Goal: Transaction & Acquisition: Purchase product/service

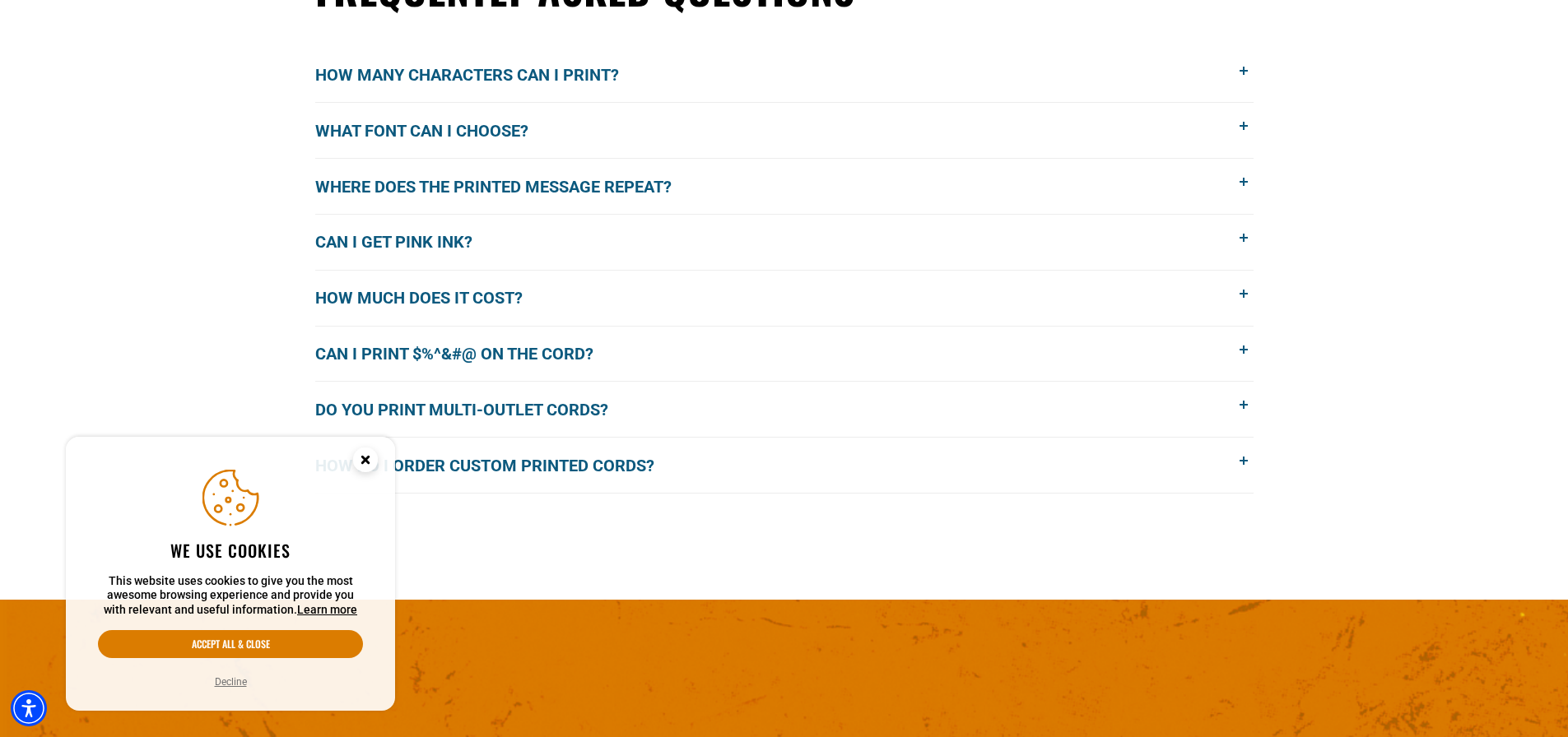
scroll to position [1481, 0]
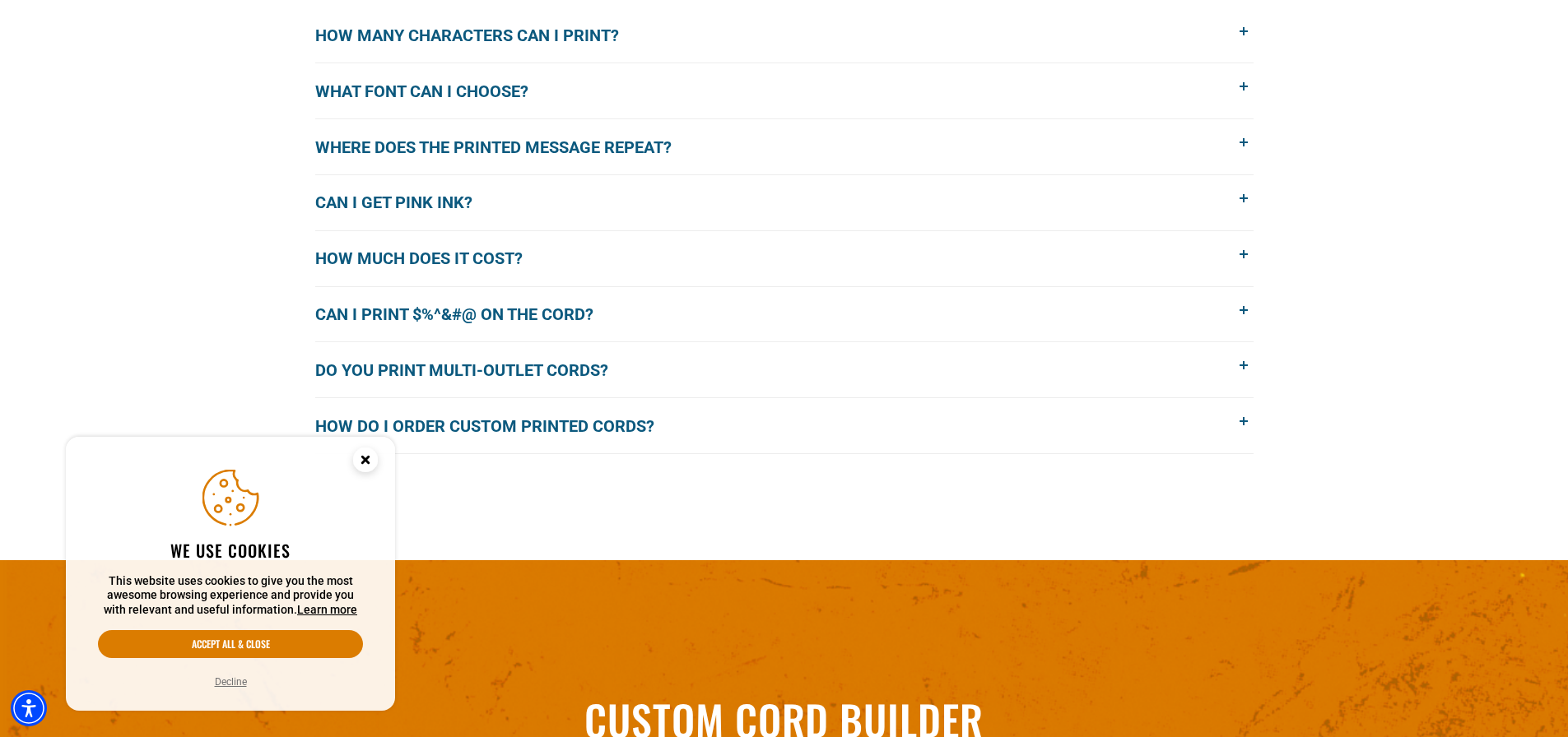
click at [367, 446] on icon "Close this option" at bounding box center [365, 463] width 49 height 49
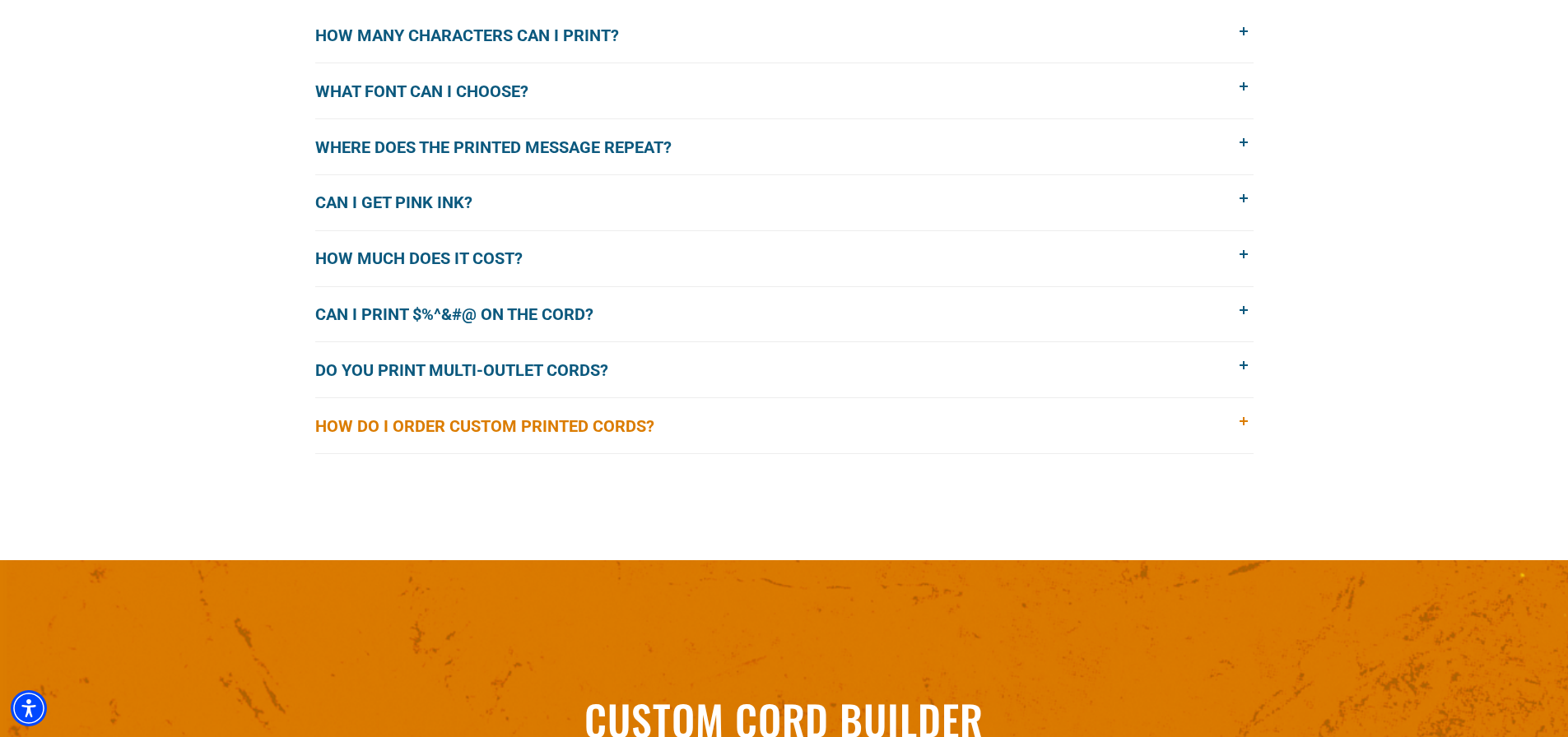
click at [1243, 418] on span at bounding box center [1244, 421] width 18 height 18
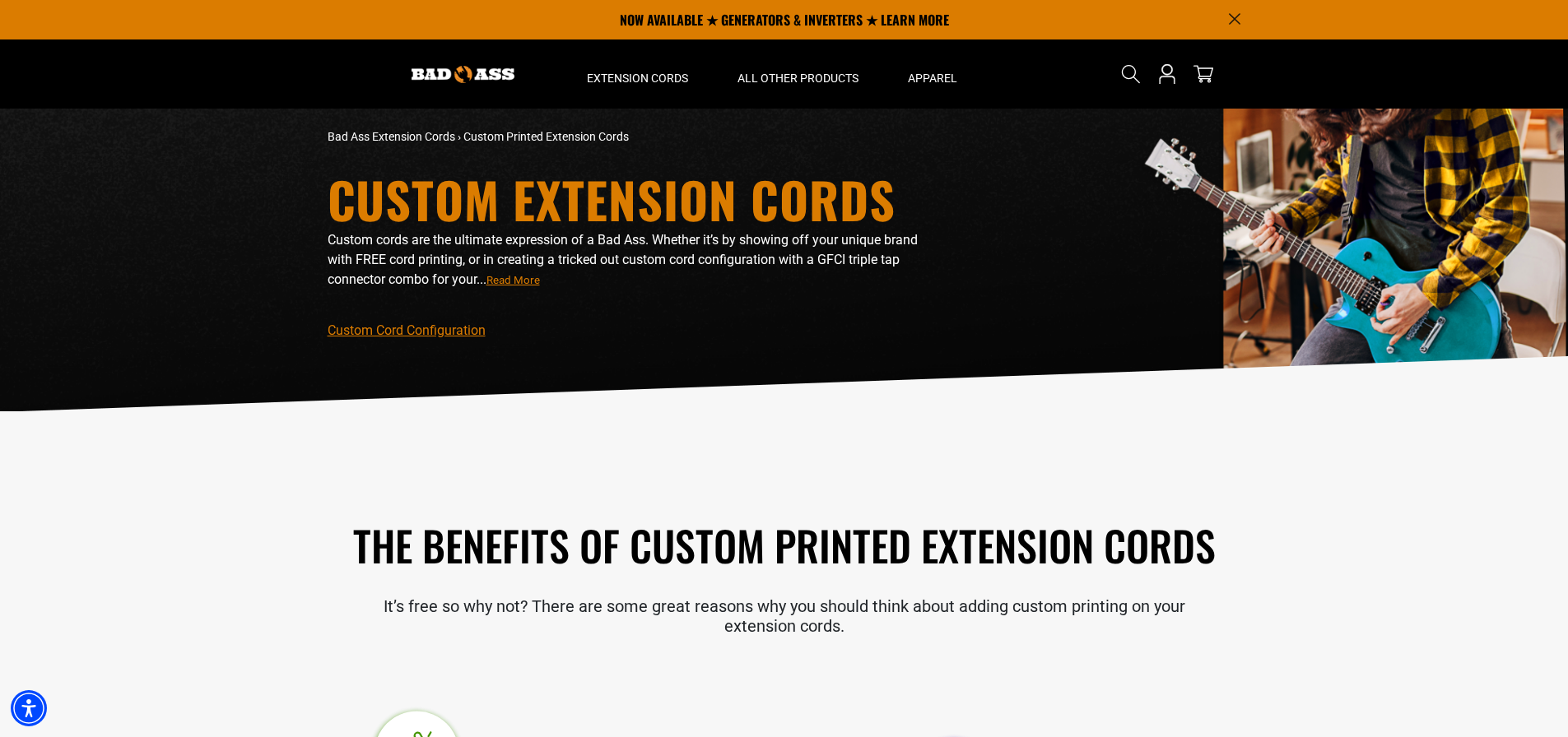
scroll to position [0, 0]
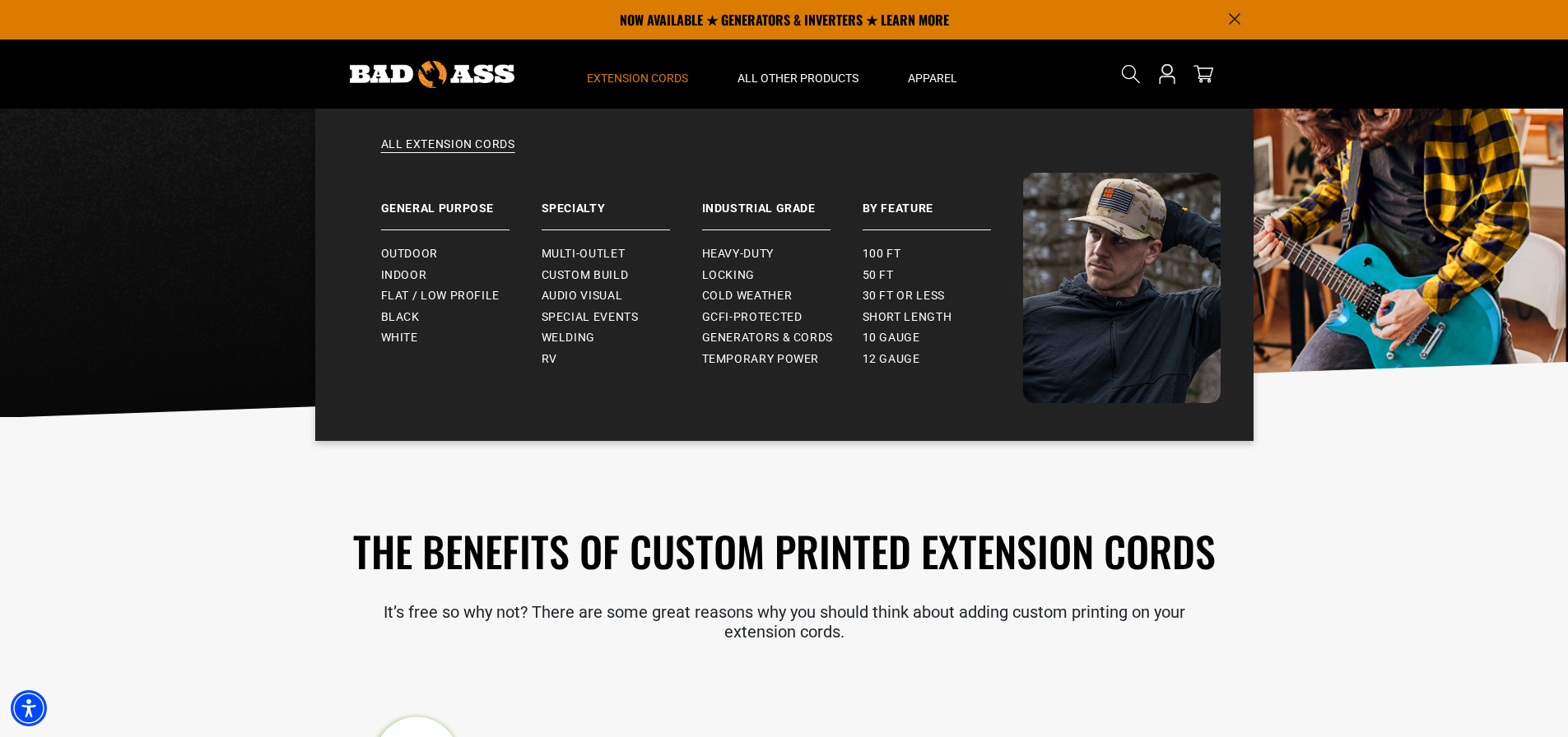
click at [599, 75] on span "Extension Cords" at bounding box center [637, 78] width 101 height 14
click at [612, 67] on summary "Extension Cords" at bounding box center [637, 75] width 151 height 69
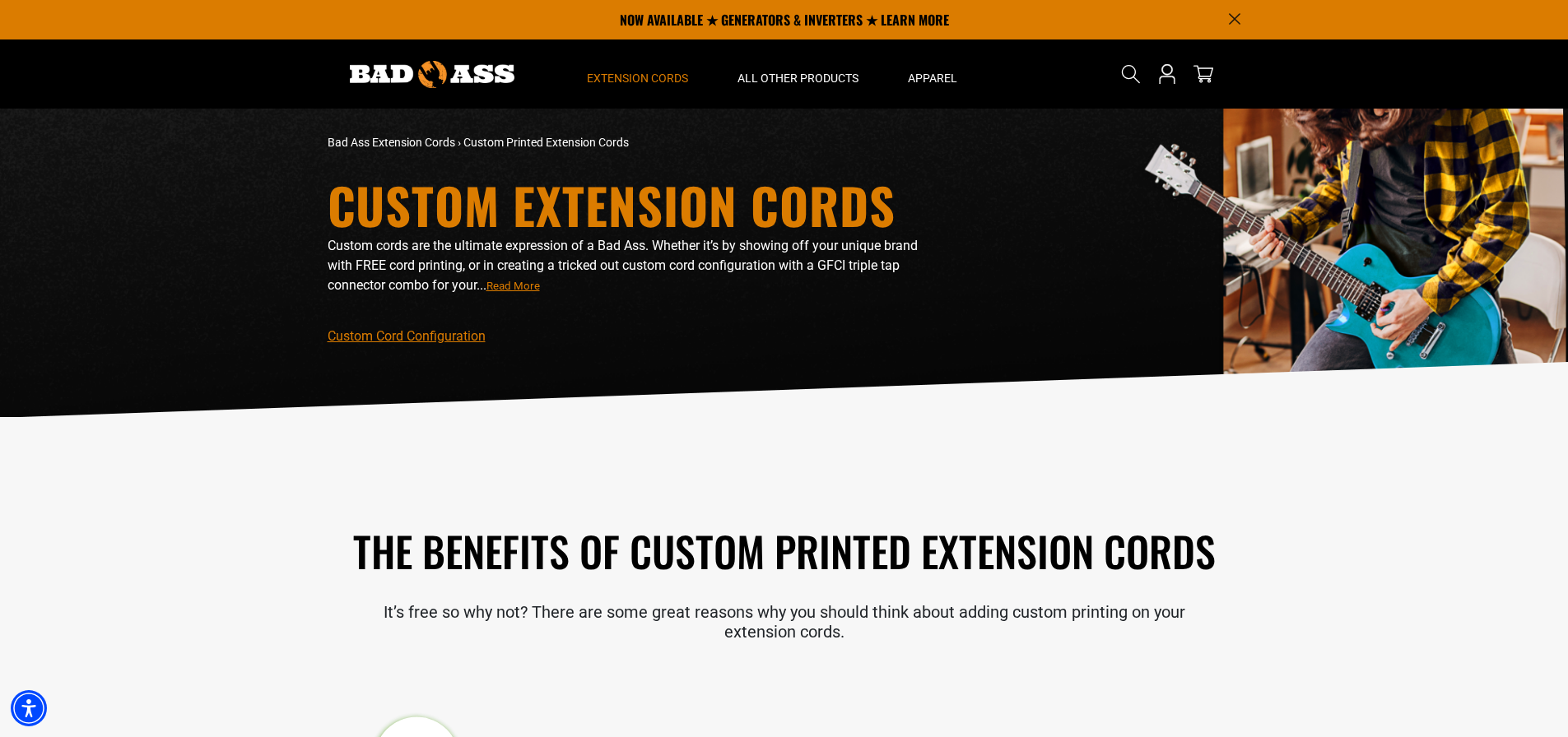
click at [612, 67] on summary "Extension Cords" at bounding box center [637, 75] width 151 height 69
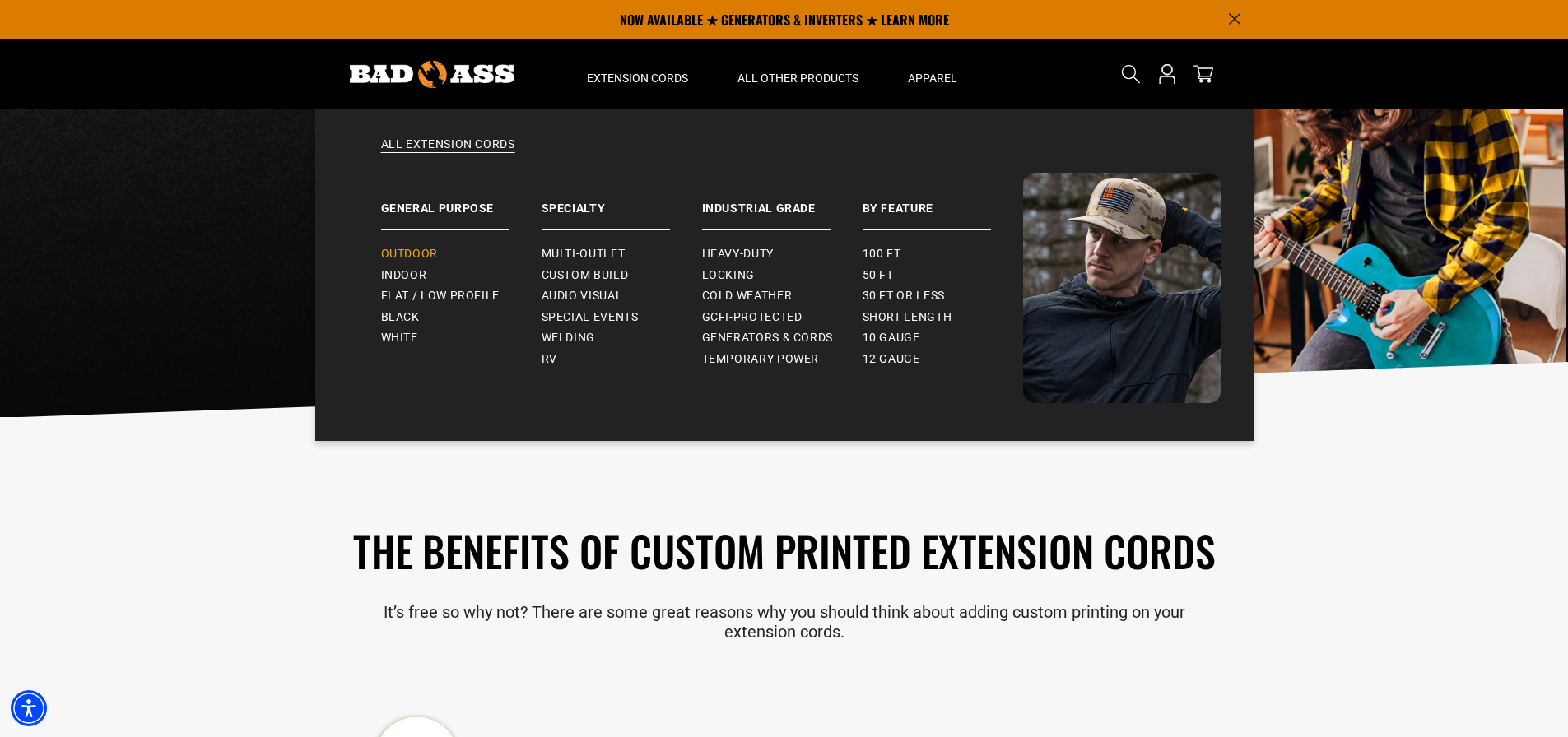
click at [421, 254] on span "Outdoor" at bounding box center [409, 253] width 57 height 14
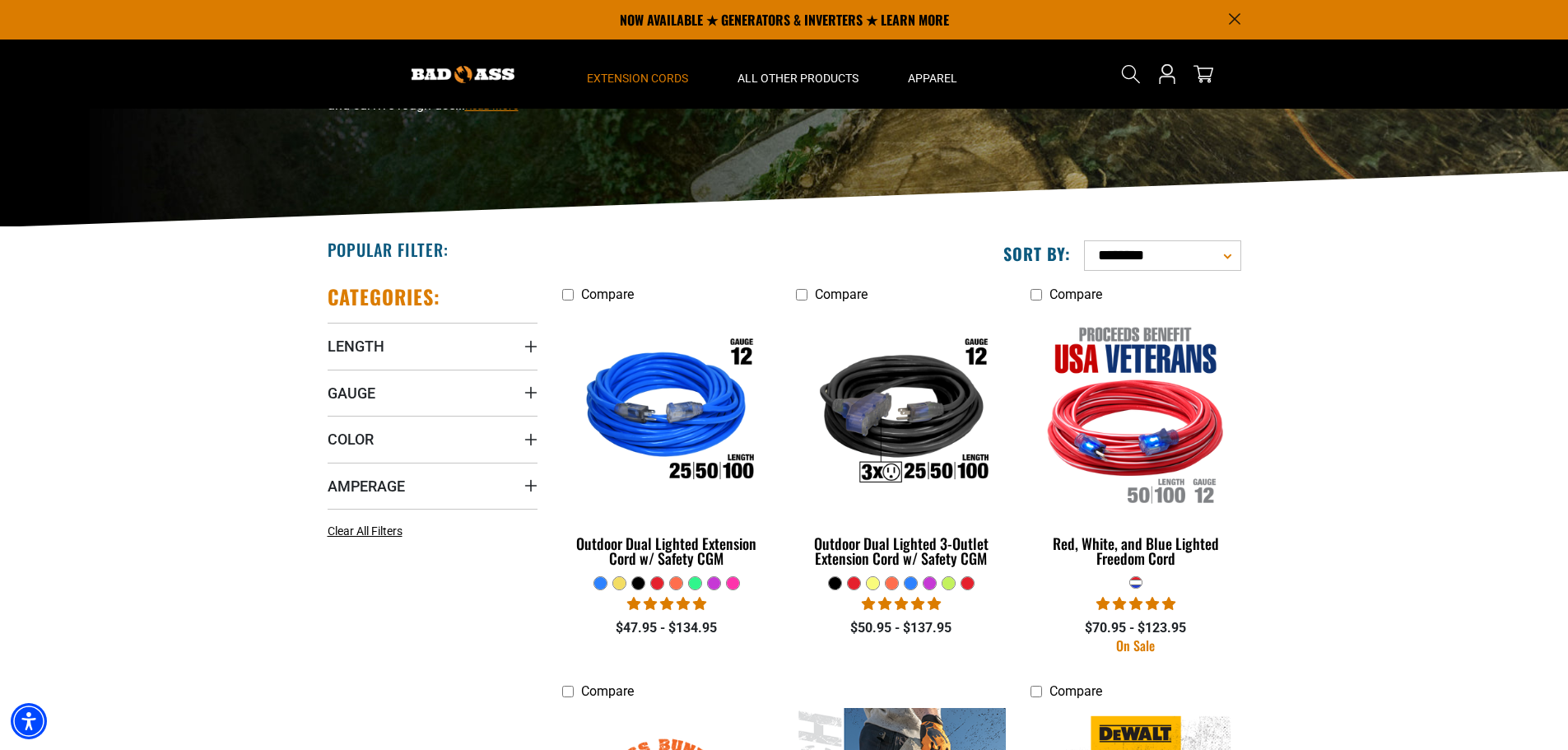
scroll to position [164, 0]
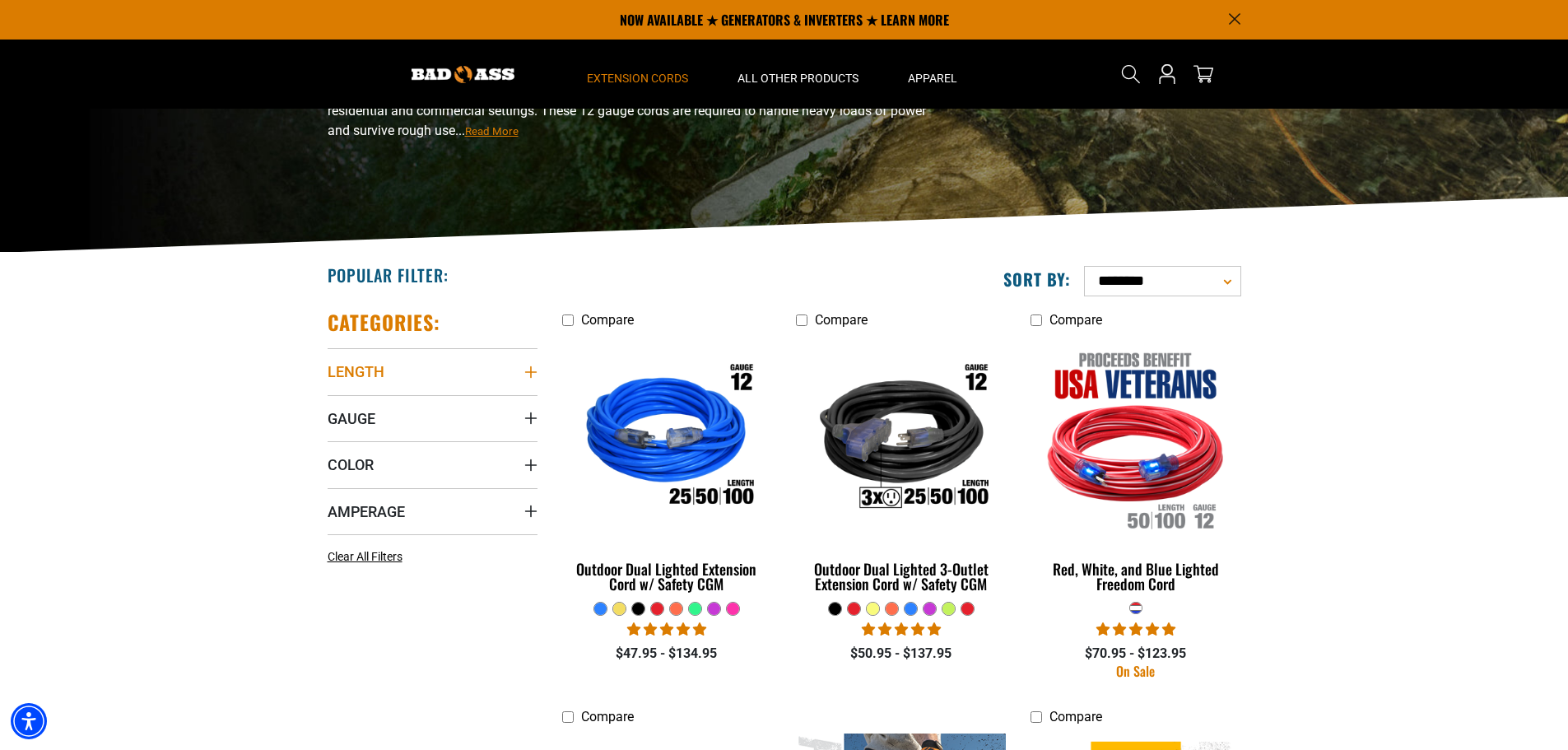
click at [529, 366] on icon "Length" at bounding box center [531, 372] width 14 height 14
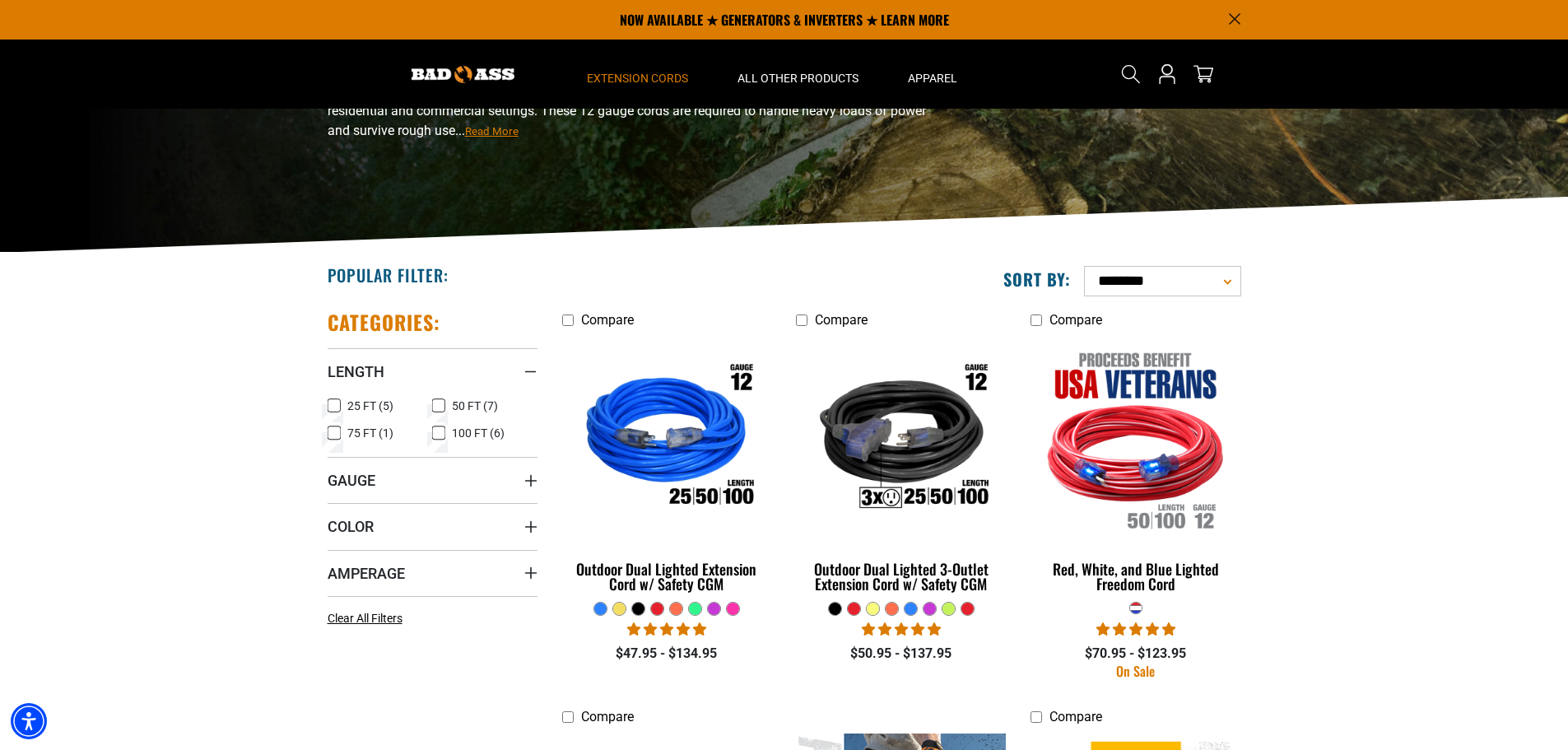
click at [438, 400] on icon at bounding box center [439, 405] width 14 height 21
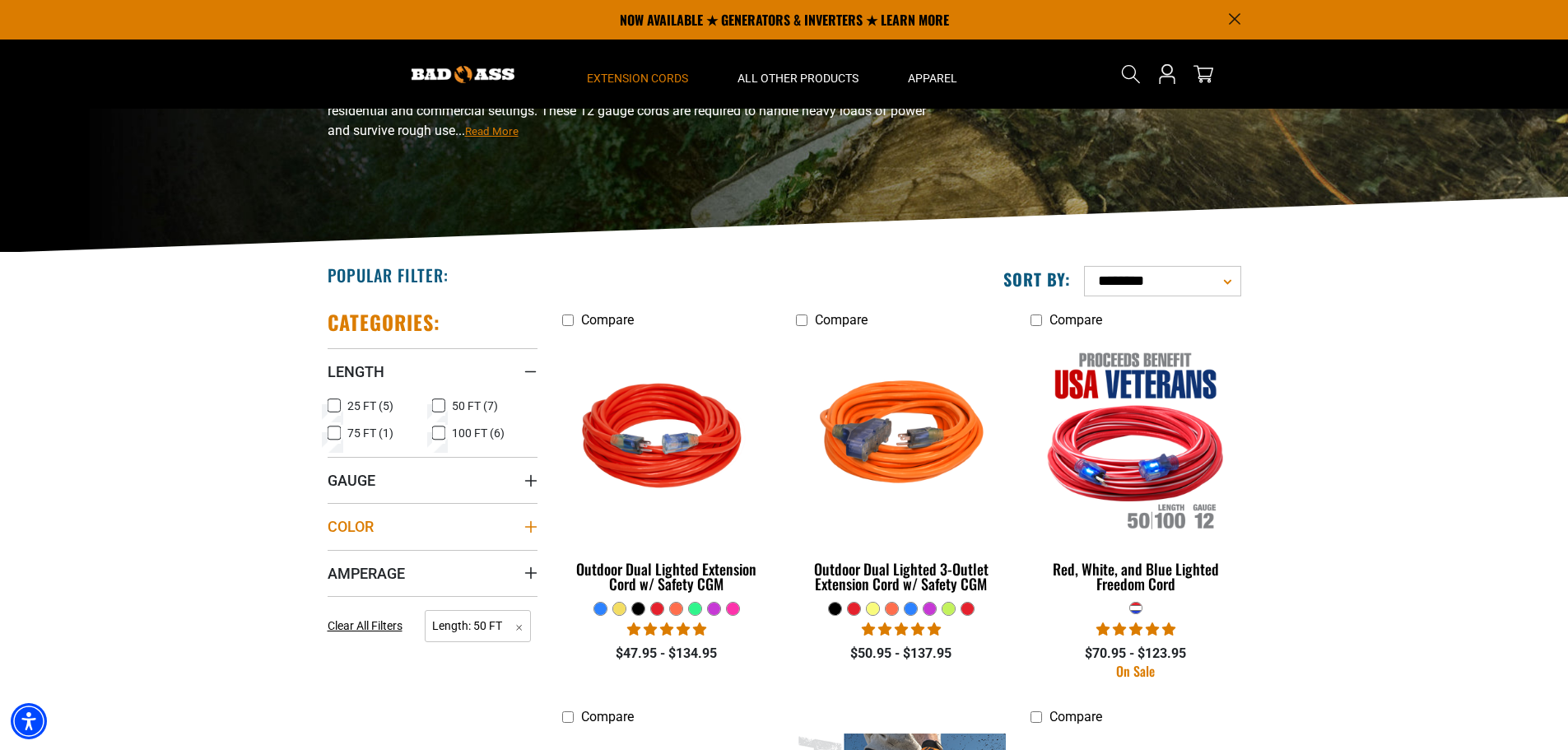
click at [535, 519] on summary "Color" at bounding box center [432, 525] width 210 height 46
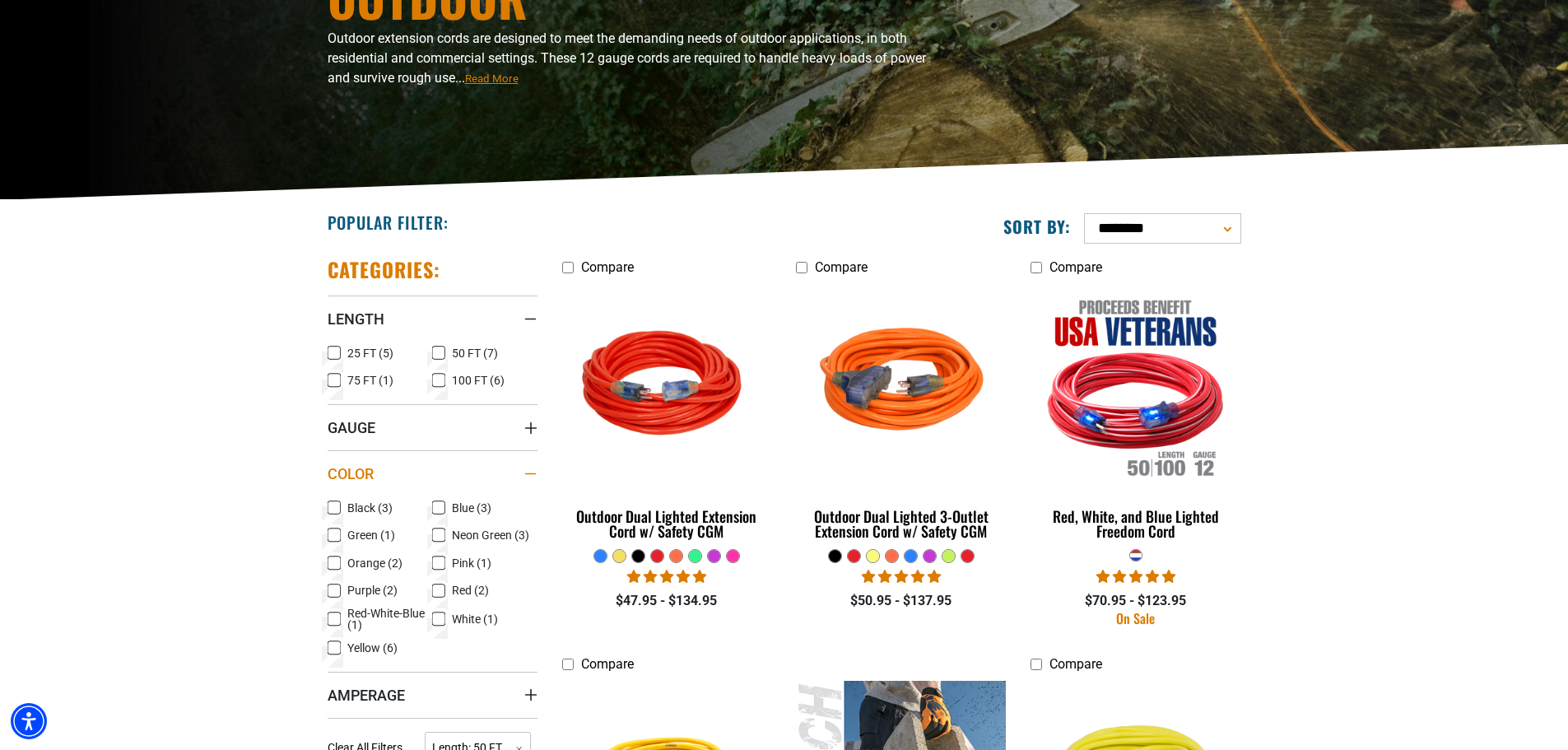
scroll to position [247, 0]
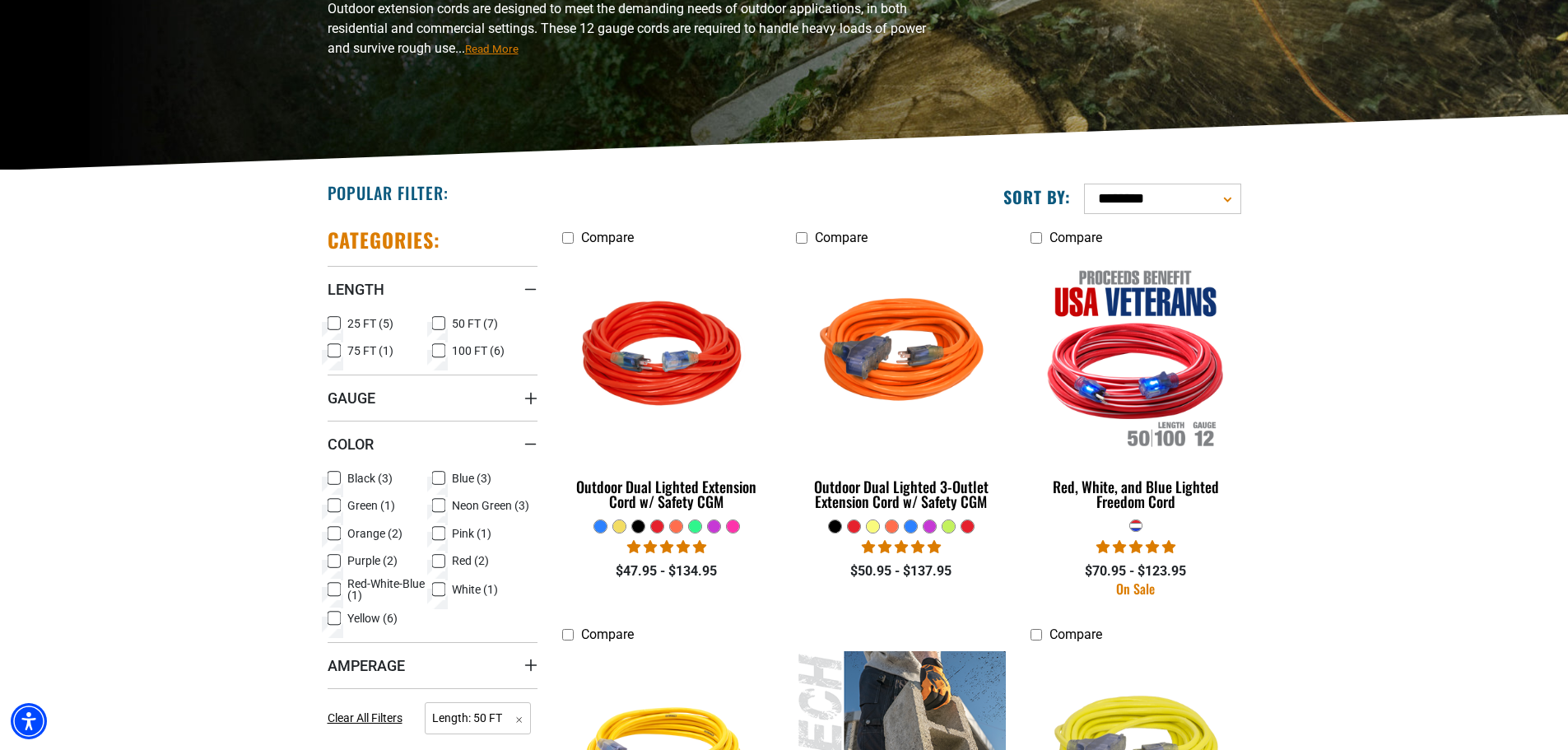
click at [438, 530] on icon at bounding box center [439, 533] width 14 height 21
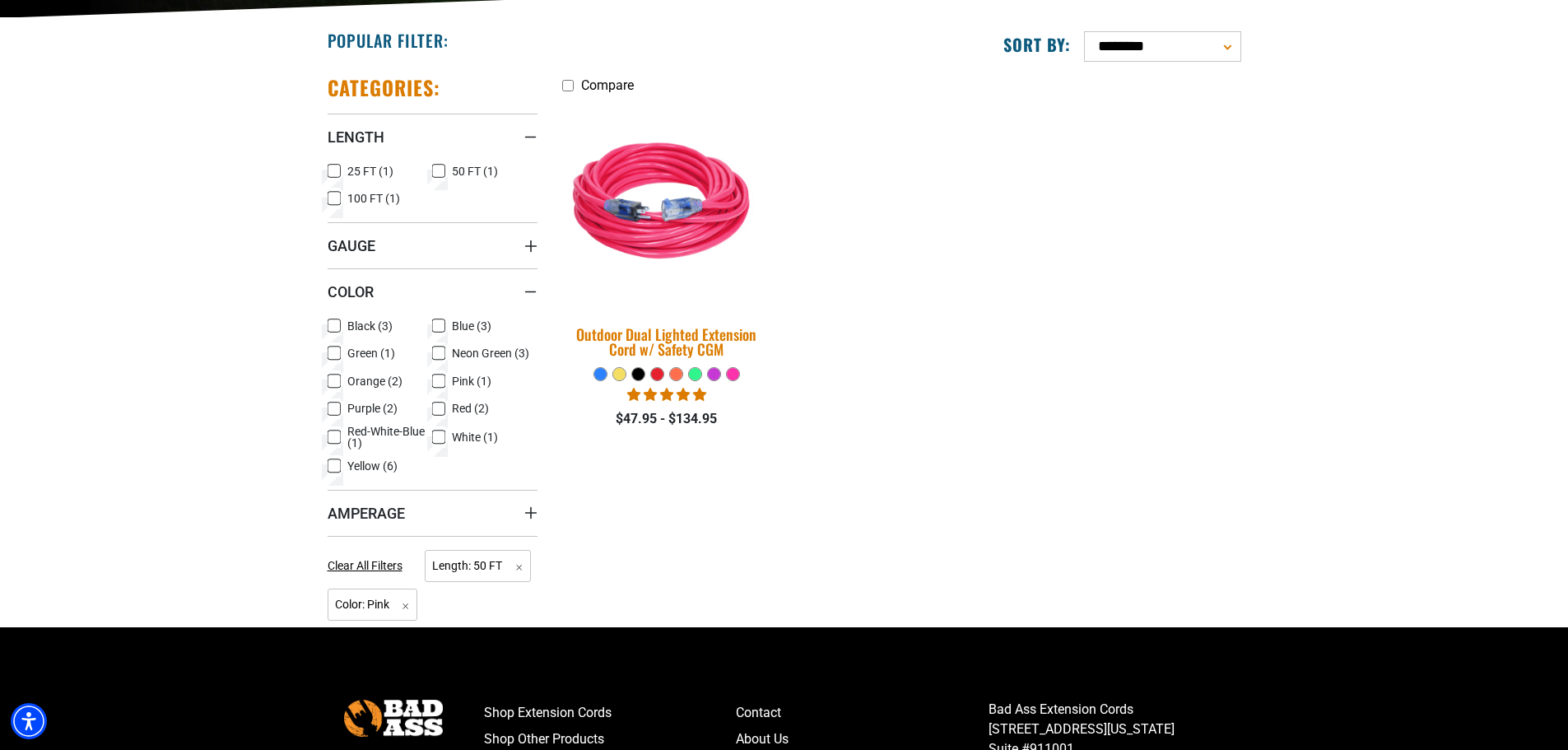
scroll to position [412, 0]
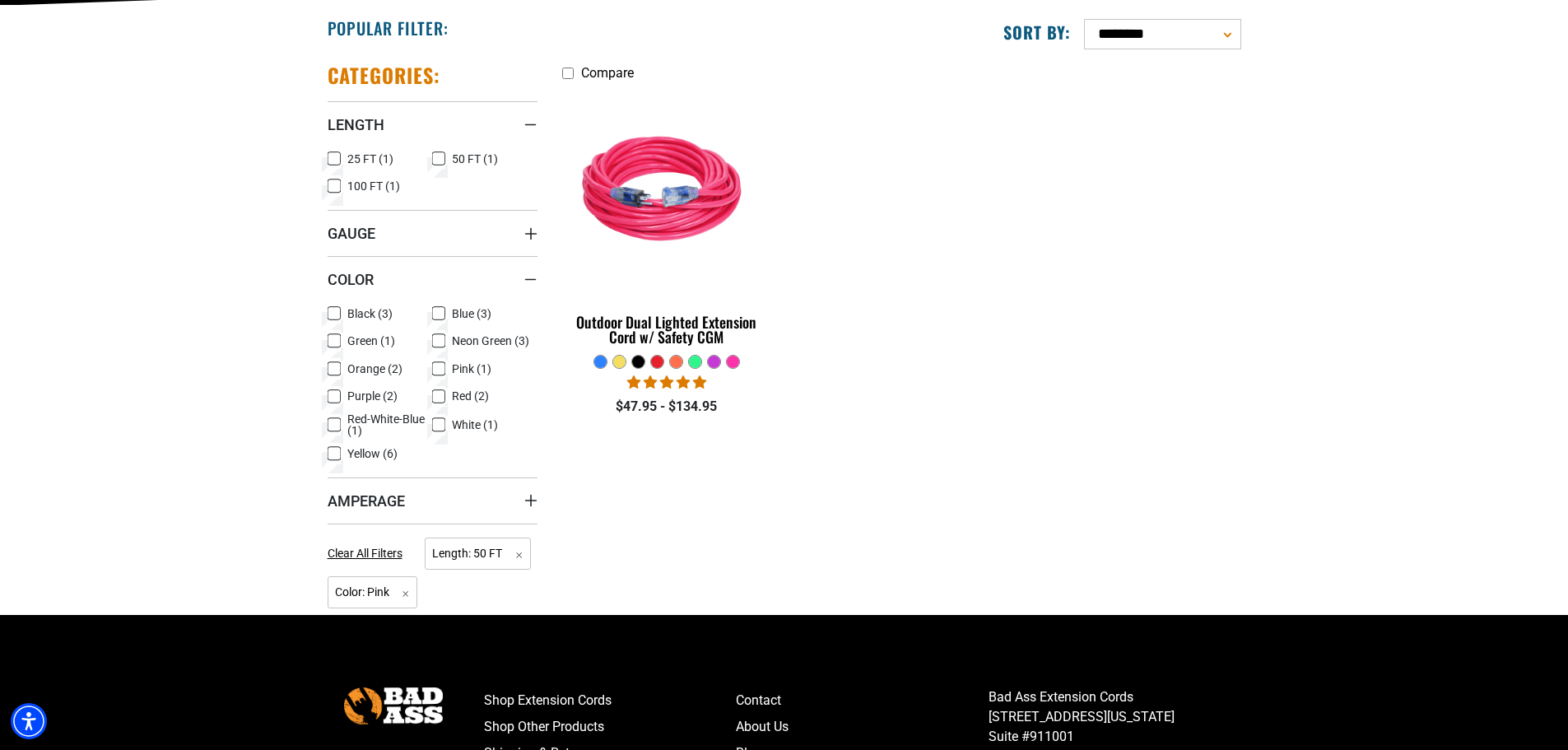
click at [718, 360] on div at bounding box center [714, 362] width 13 height 13
click at [709, 359] on div at bounding box center [714, 362] width 13 height 13
click at [678, 360] on div at bounding box center [676, 362] width 13 height 13
click at [641, 360] on div at bounding box center [638, 362] width 13 height 13
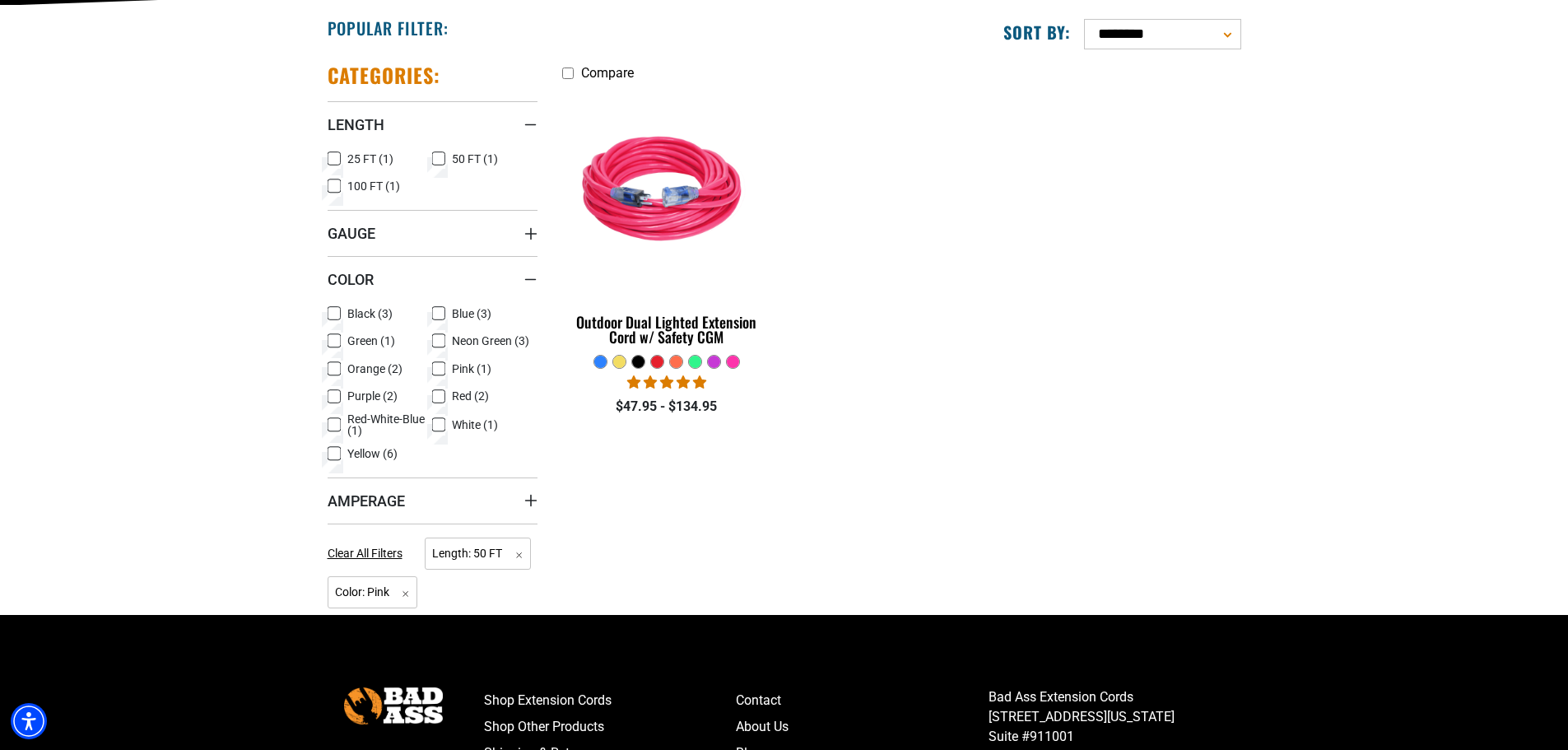
click at [597, 354] on div at bounding box center [600, 361] width 14 height 14
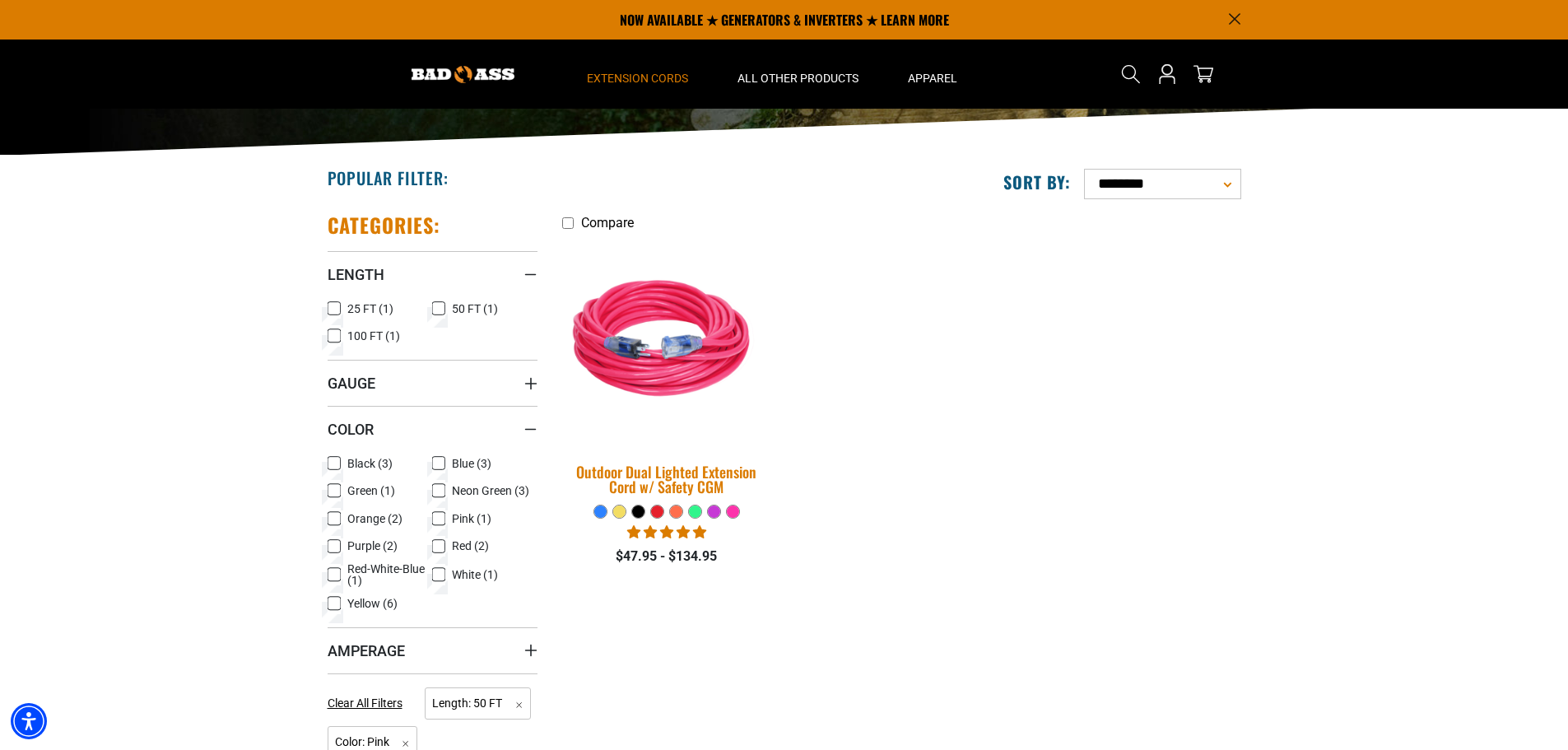
scroll to position [247, 0]
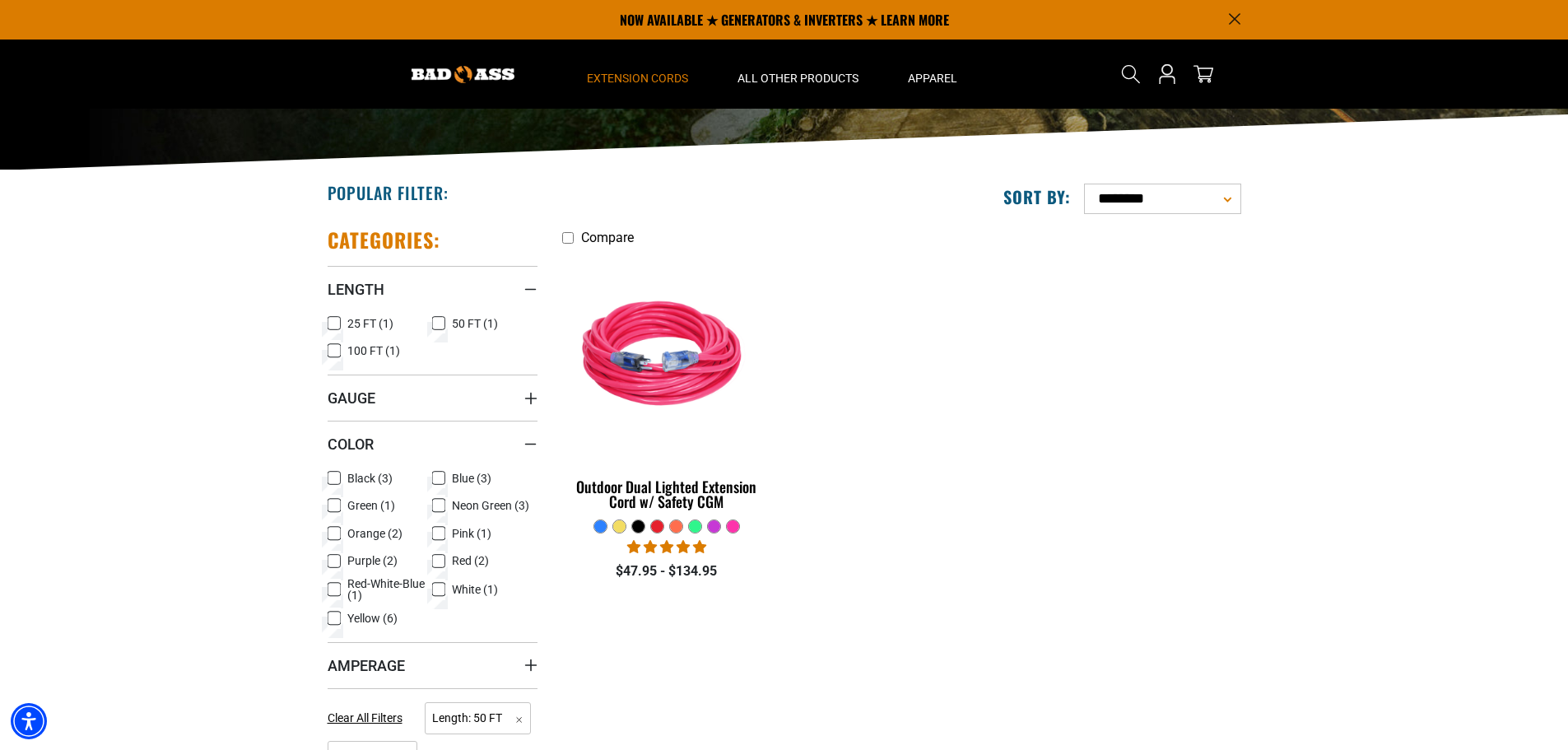
click at [1232, 198] on select "**********" at bounding box center [1162, 199] width 157 height 31
click at [1003, 354] on ul "Compare Outdoor Dual Lighted Extension Cord w/ Safety CGM" at bounding box center [902, 412] width 703 height 370
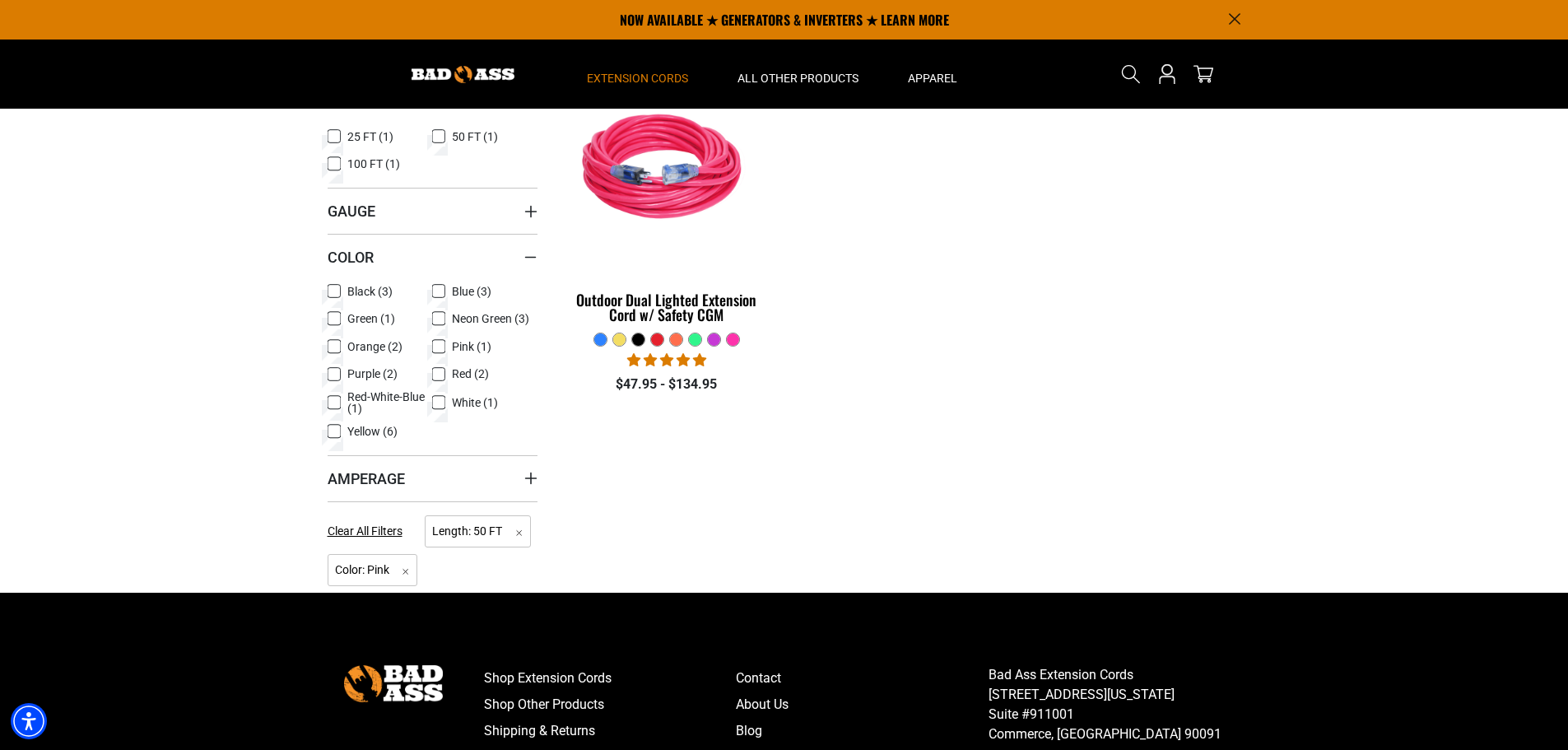
scroll to position [412, 0]
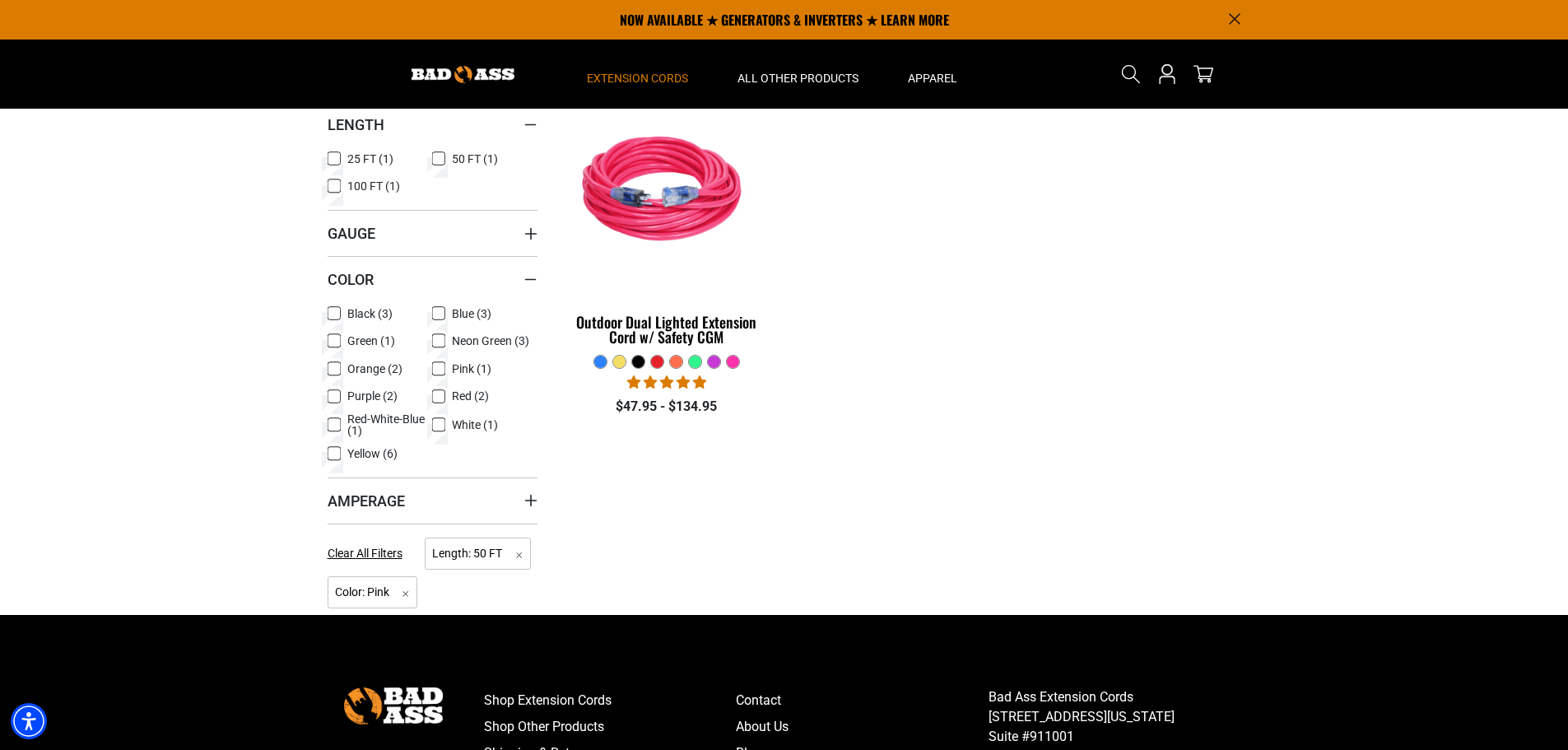
click at [437, 337] on icon at bounding box center [439, 340] width 14 height 21
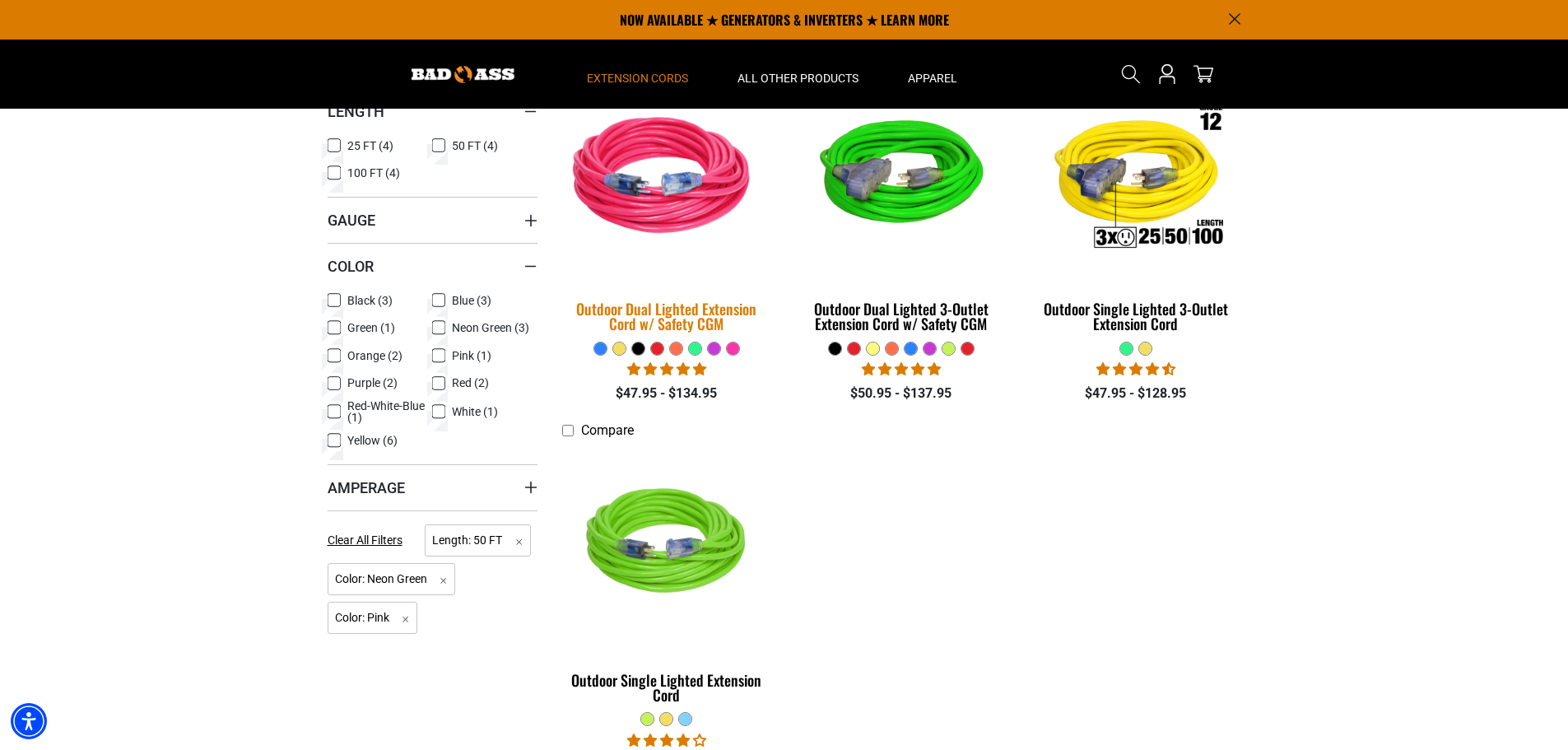
scroll to position [329, 0]
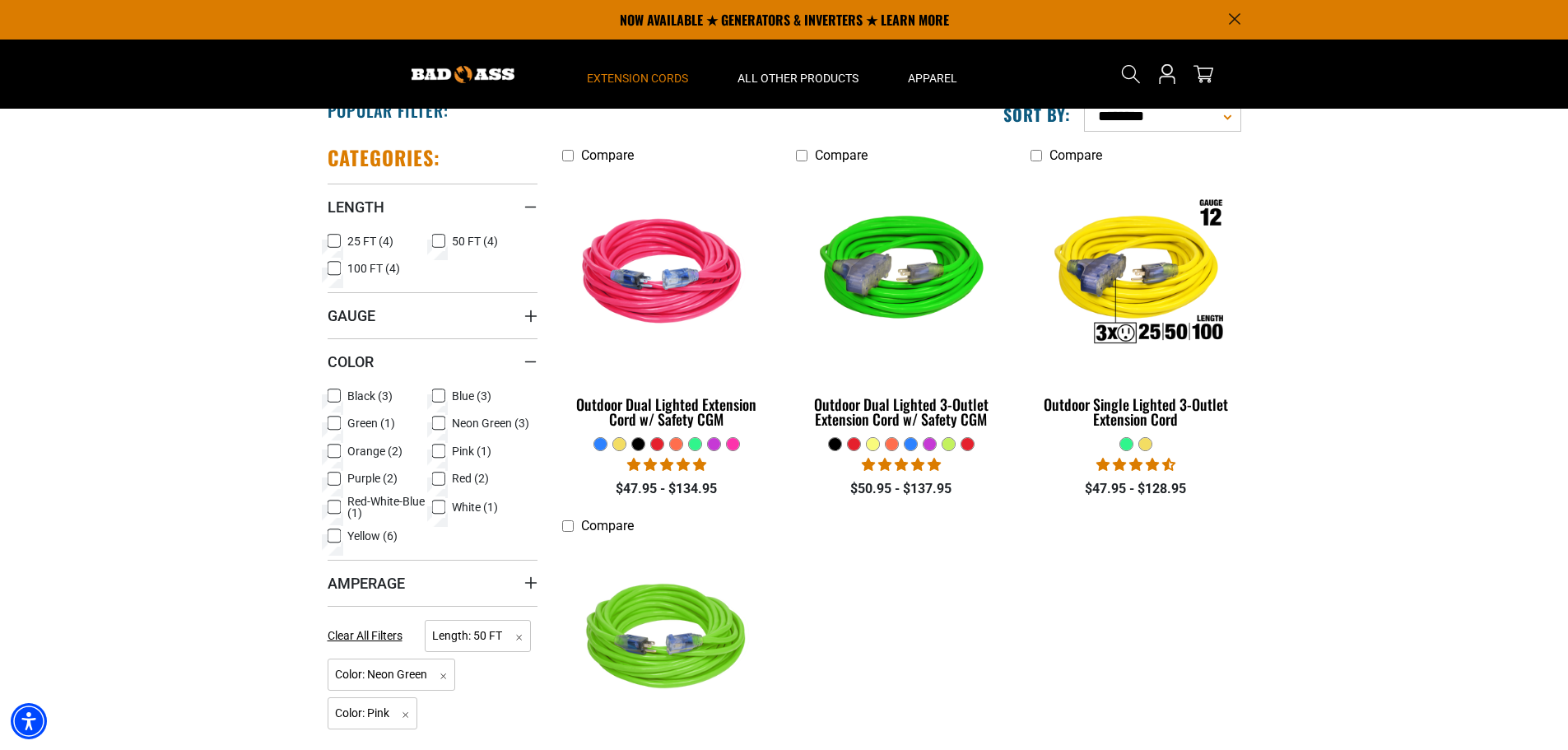
click at [334, 497] on icon at bounding box center [334, 507] width 14 height 21
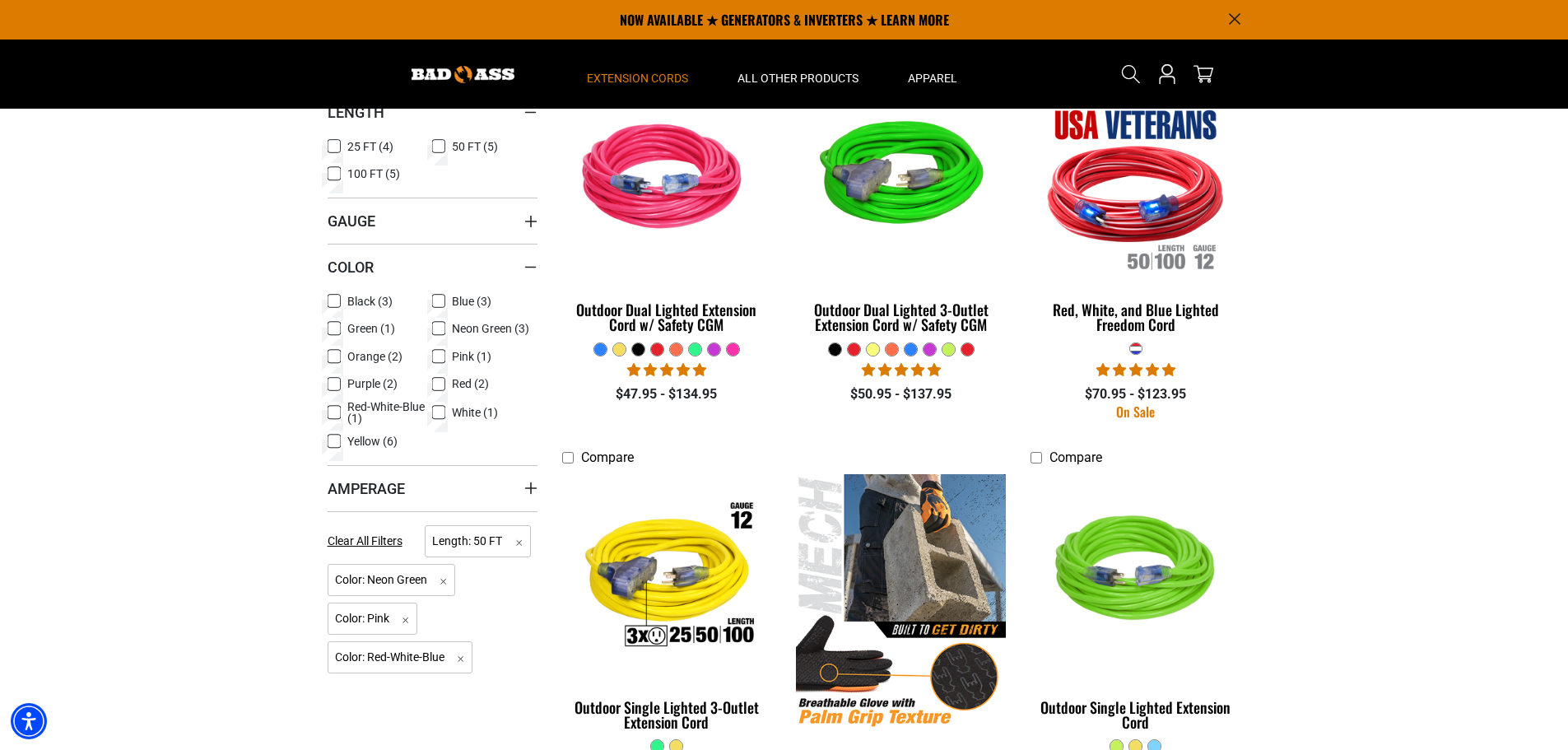
scroll to position [412, 0]
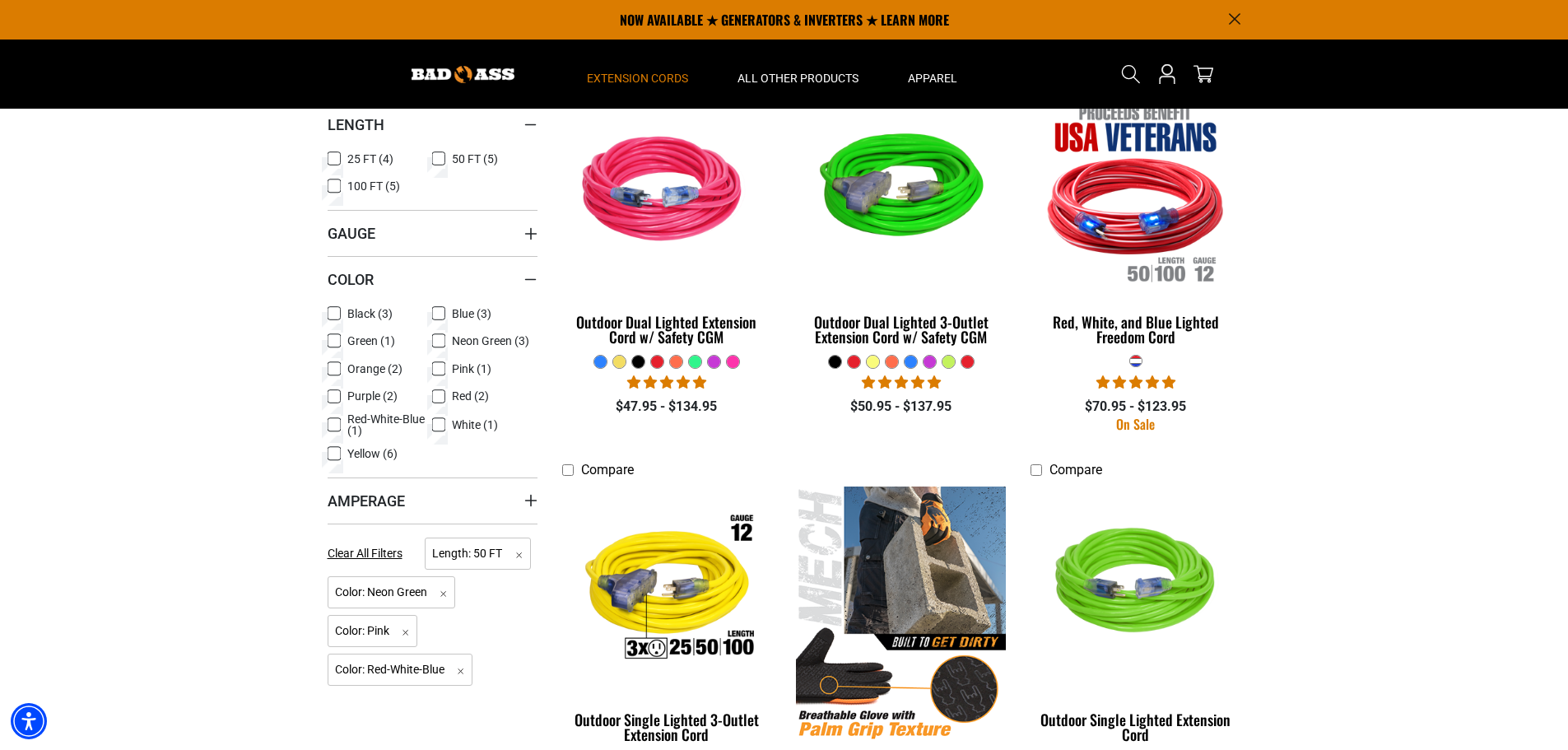
click at [439, 310] on icon at bounding box center [439, 313] width 14 height 21
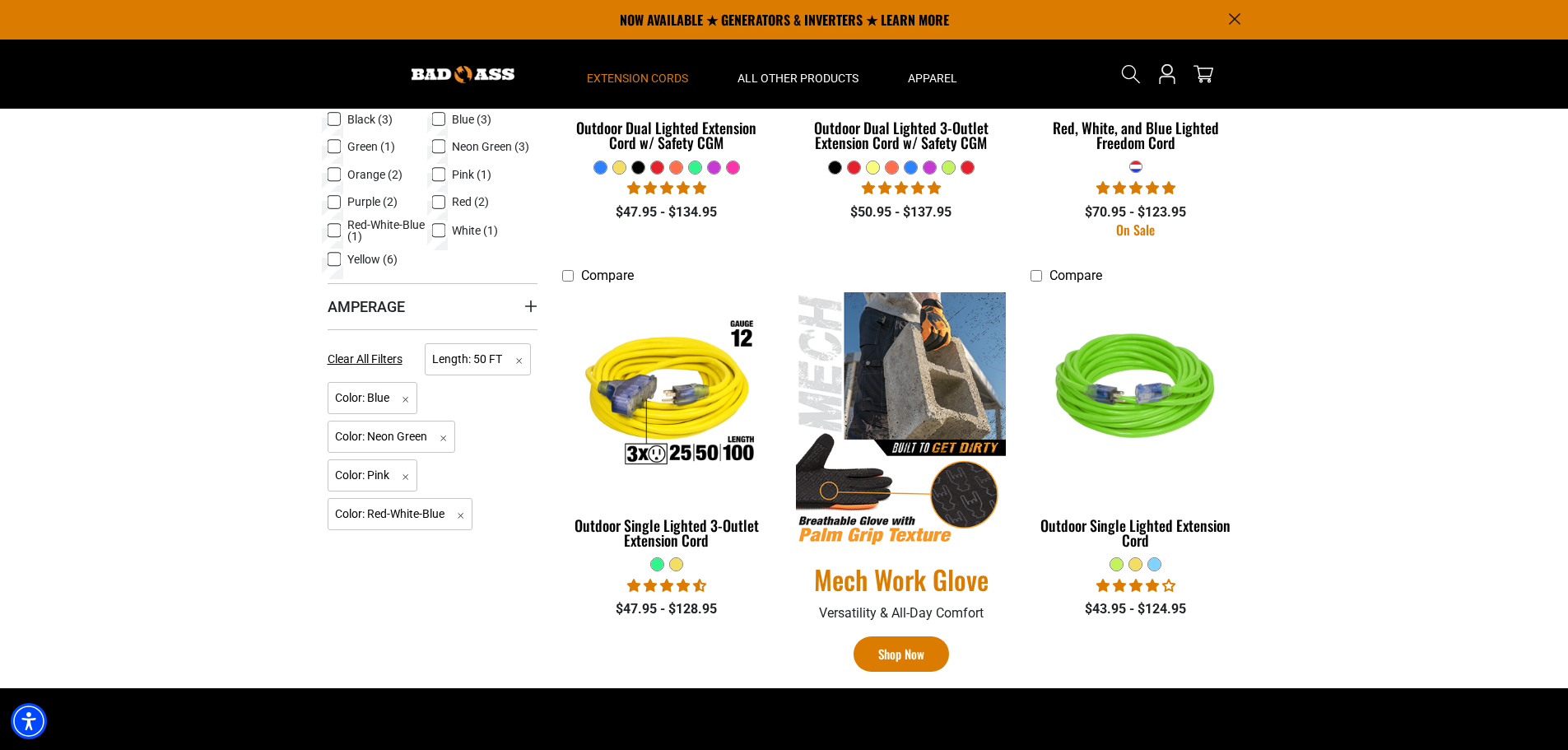
scroll to position [576, 0]
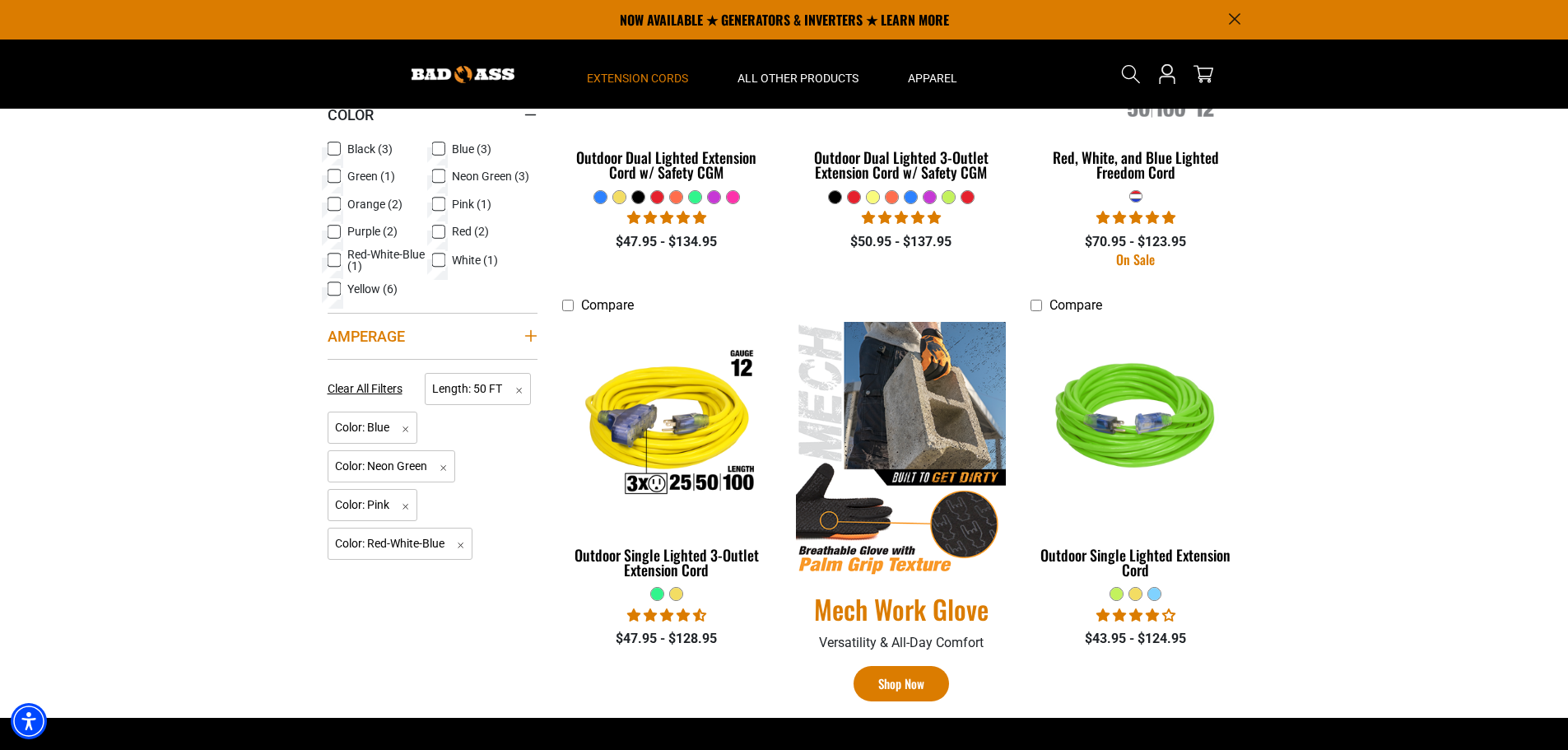
click at [525, 334] on icon "Amperage" at bounding box center [531, 336] width 14 height 14
click at [510, 617] on div "Categories: Length Length 25 FT (4) 25 FT (4 products) 50 FT (5) 50 FT (5 produ…" at bounding box center [432, 301] width 235 height 832
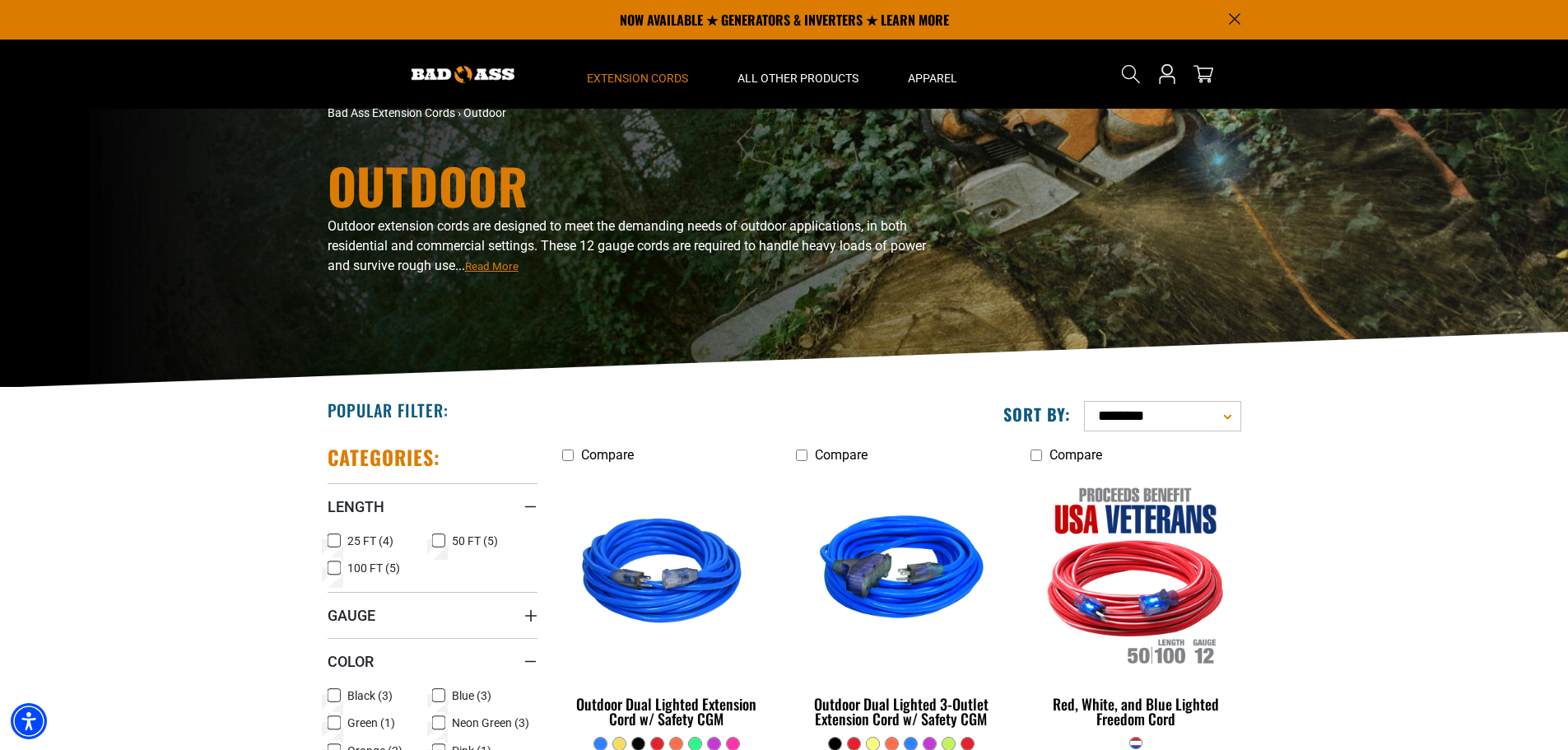
scroll to position [0, 0]
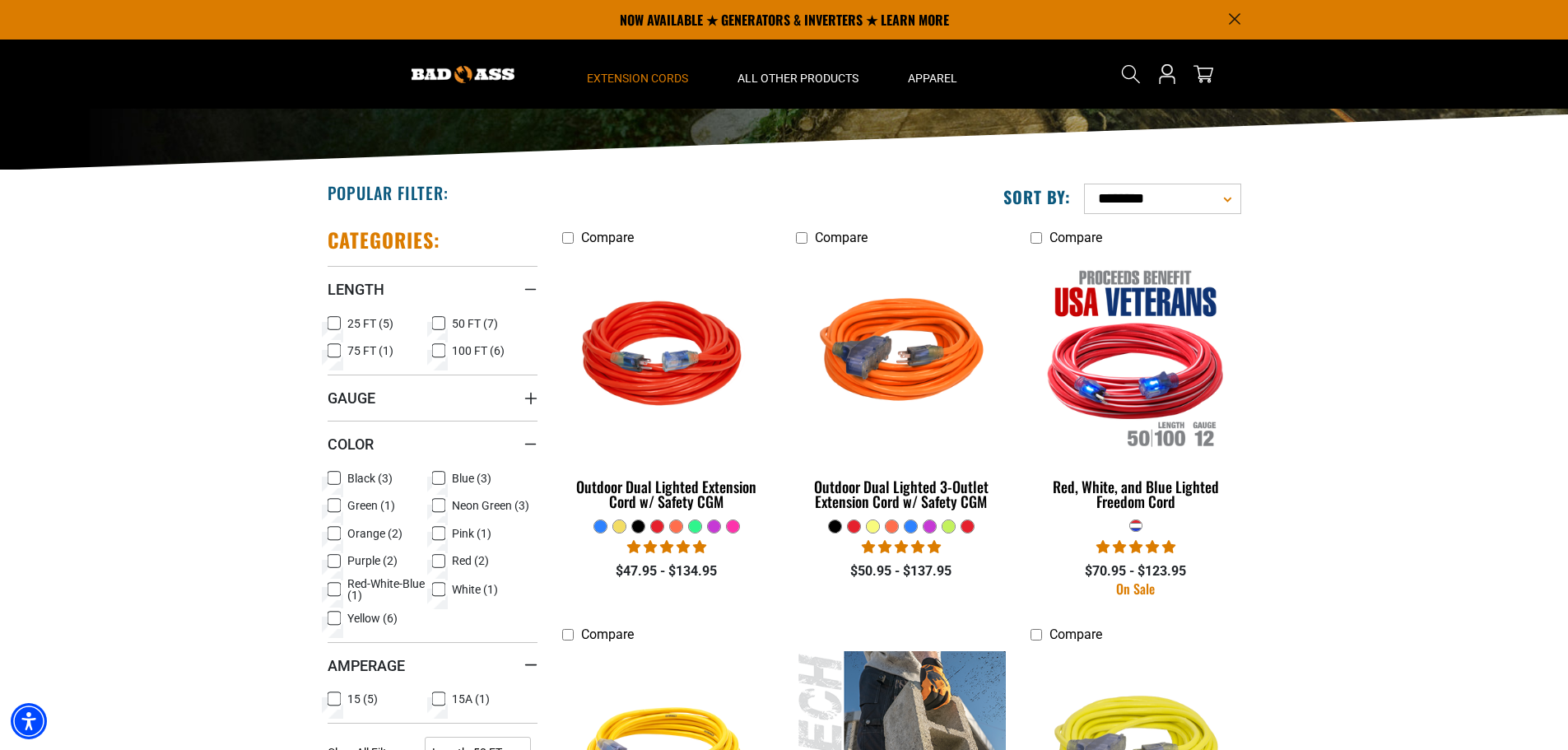
scroll to position [164, 0]
